Goal: Task Accomplishment & Management: Manage account settings

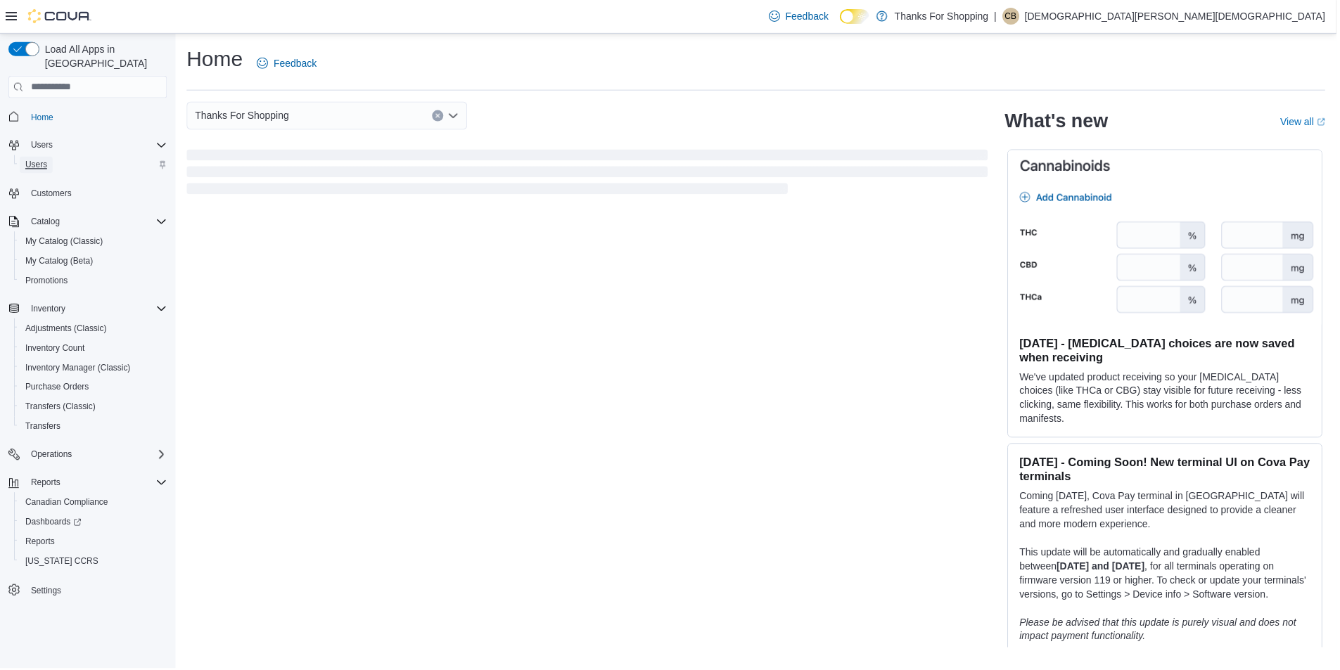
click at [49, 157] on link "Users" at bounding box center [36, 165] width 33 height 17
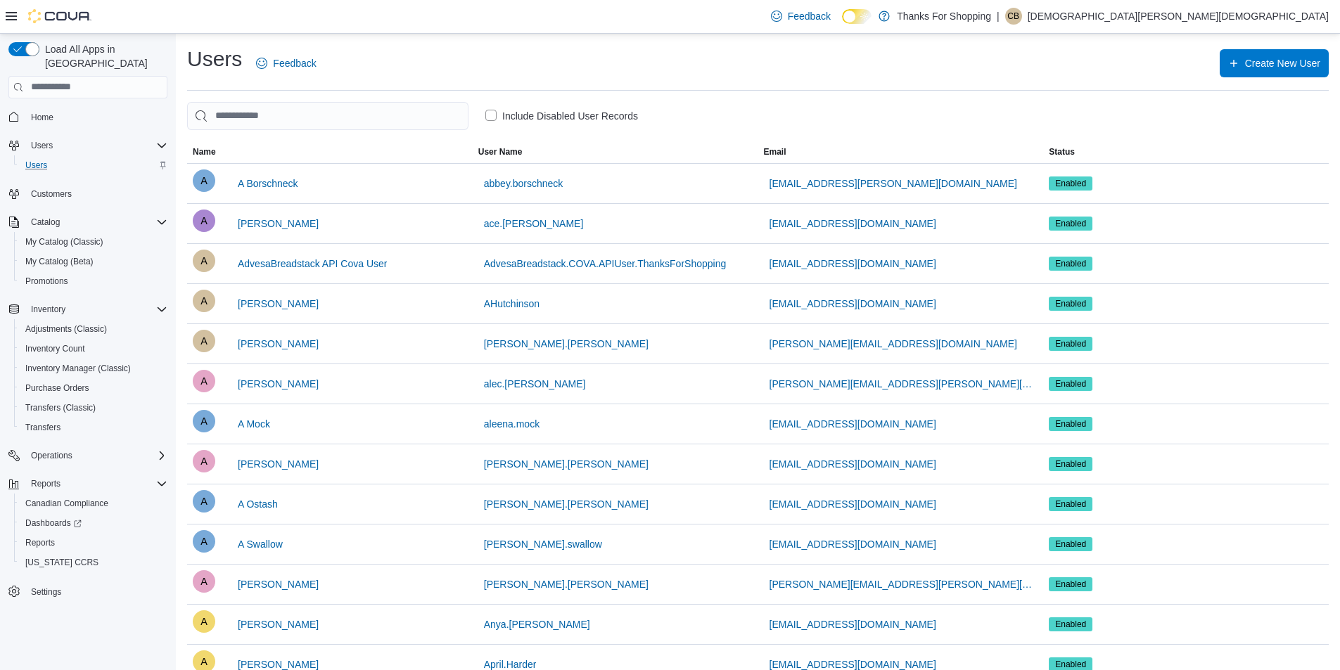
click at [487, 114] on label "Include Disabled User Records" at bounding box center [561, 116] width 153 height 17
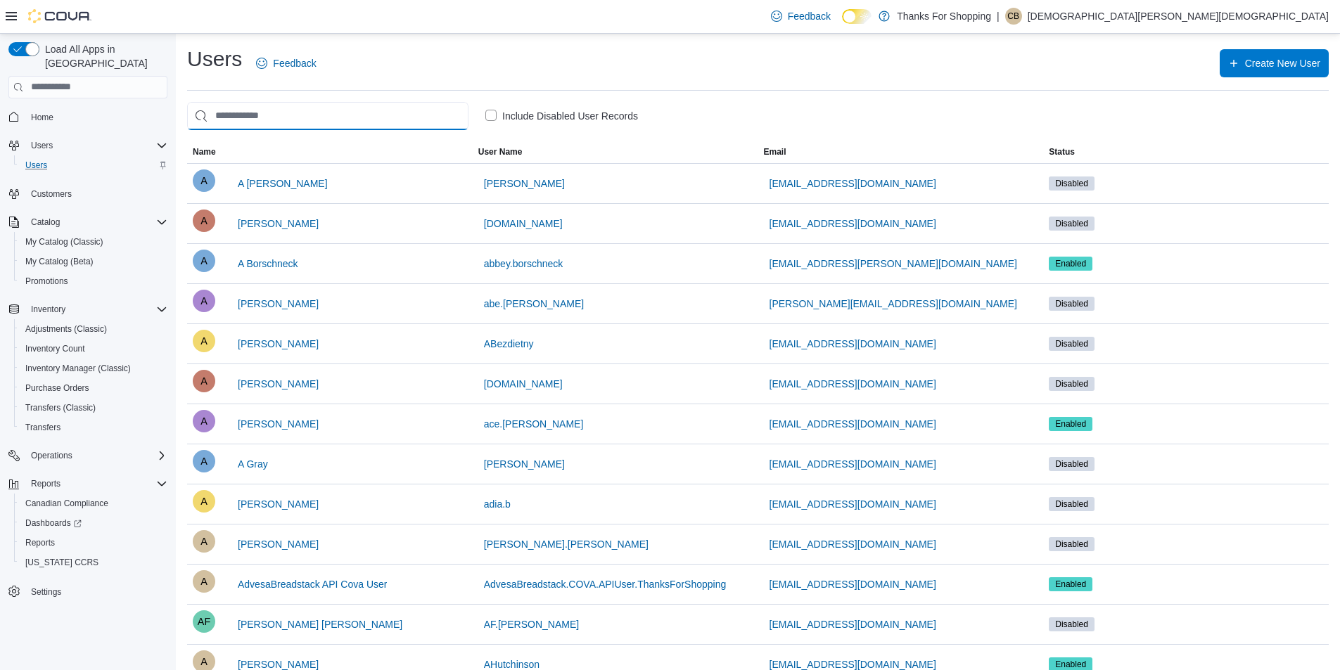
click at [407, 118] on input "search" at bounding box center [327, 116] width 281 height 28
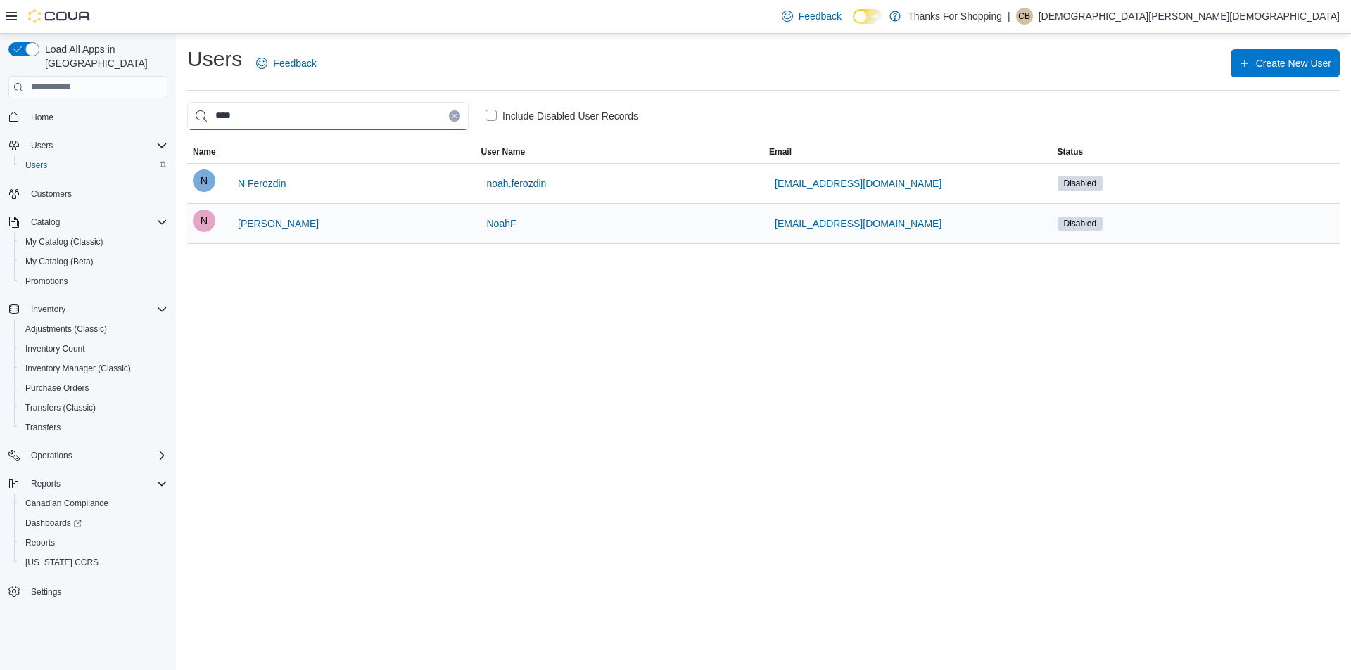
type input "****"
click at [290, 220] on span "[PERSON_NAME]" at bounding box center [278, 224] width 81 height 14
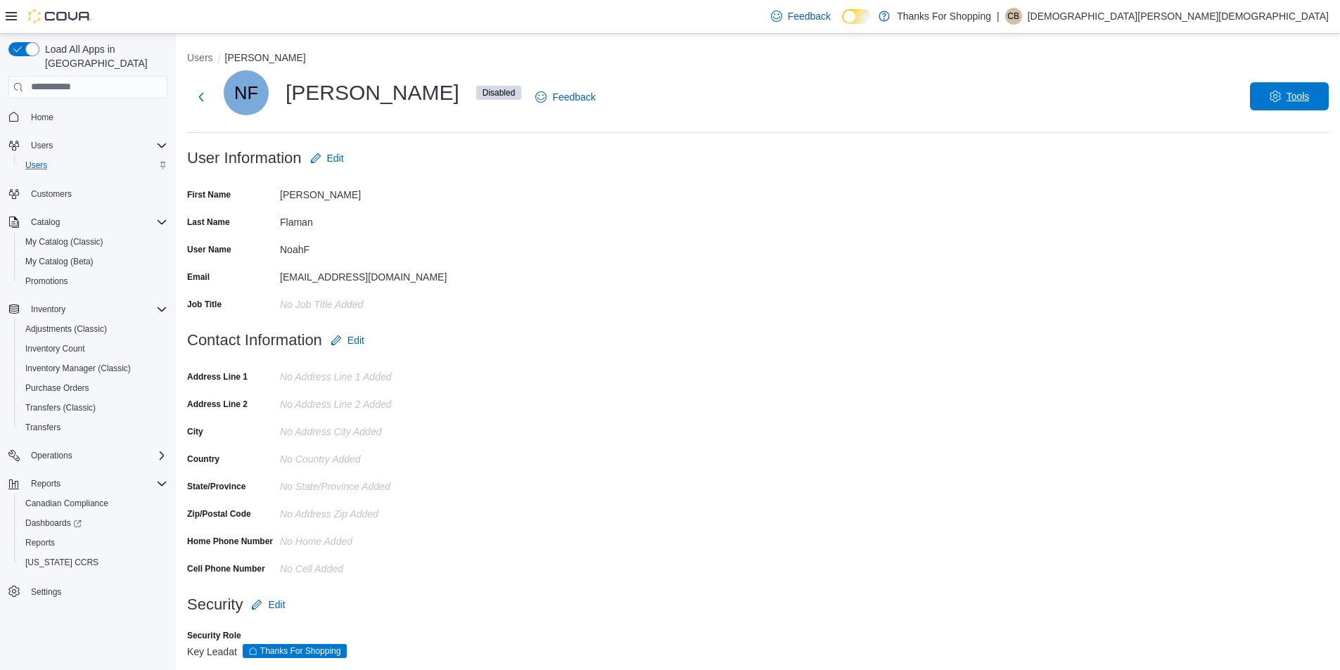
click at [1310, 94] on span "Tools" at bounding box center [1298, 96] width 23 height 14
click at [1296, 135] on span "Enable User" at bounding box center [1287, 133] width 62 height 17
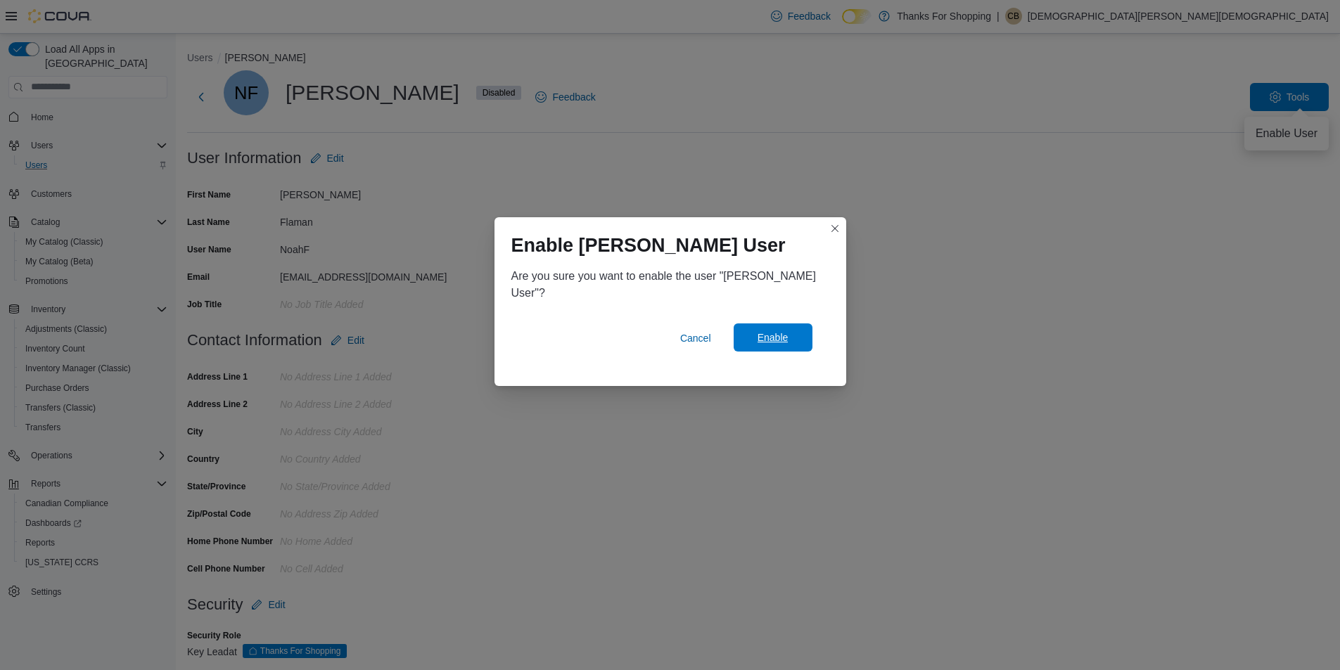
click at [779, 334] on span "Enable" at bounding box center [773, 338] width 31 height 14
